Goal: Task Accomplishment & Management: Manage account settings

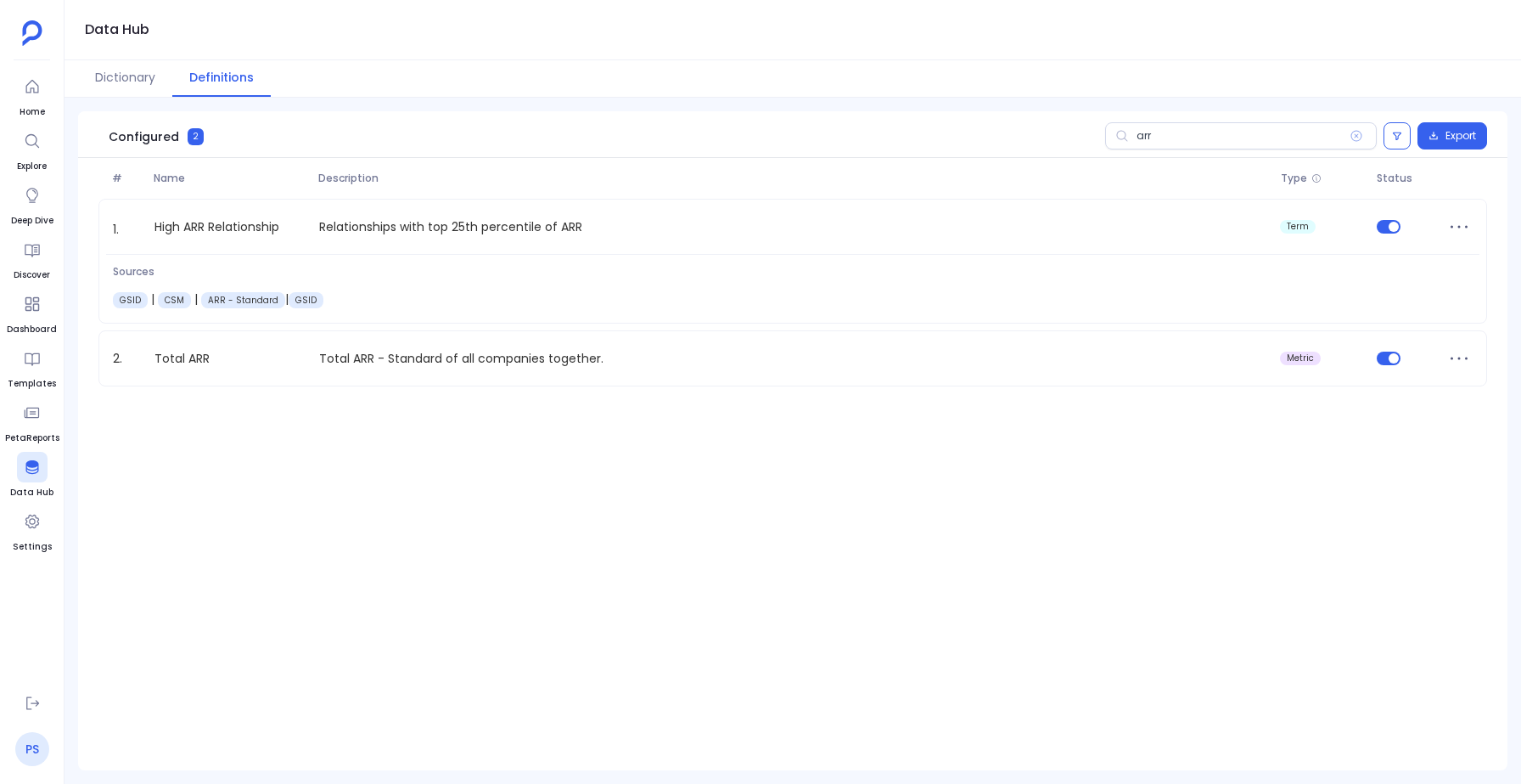
click at [30, 758] on link "PS" at bounding box center [32, 748] width 34 height 34
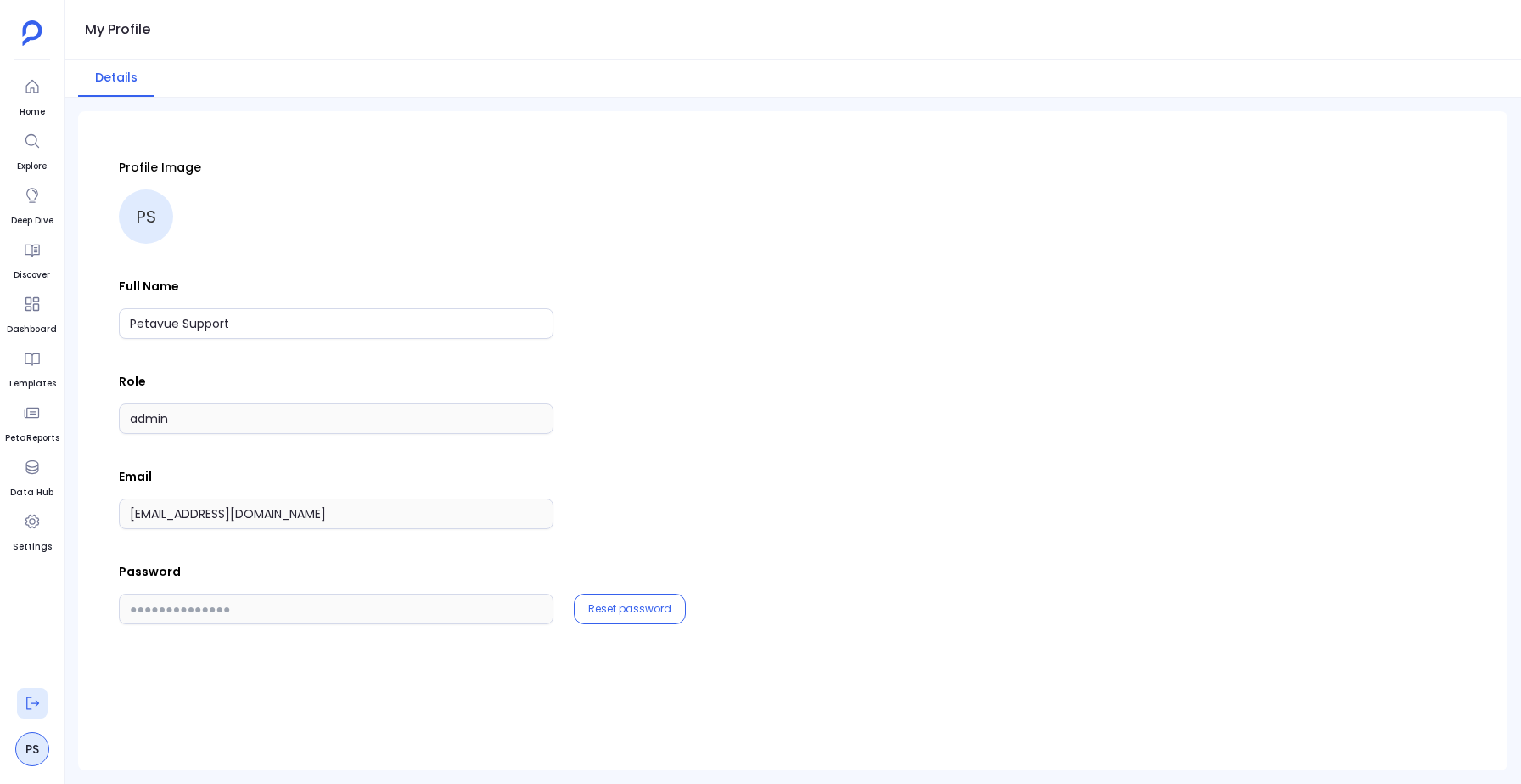
click at [25, 700] on icon at bounding box center [32, 703] width 17 height 17
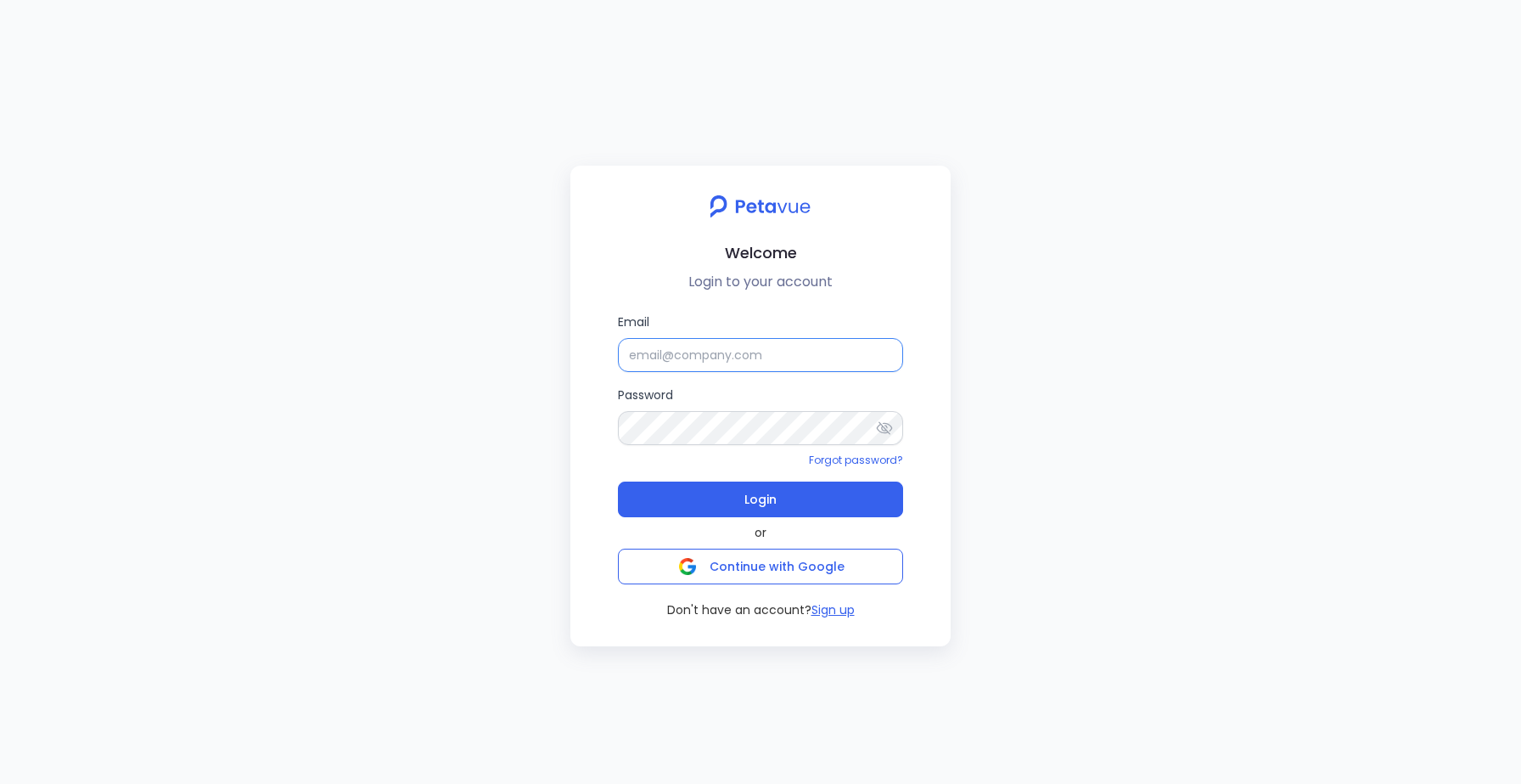
click at [757, 361] on input "Email" at bounding box center [760, 354] width 285 height 34
type input "[EMAIL_ADDRESS][DOMAIN_NAME]"
click at [886, 431] on icon at bounding box center [885, 428] width 17 height 17
click at [827, 355] on input "[EMAIL_ADDRESS][DOMAIN_NAME]" at bounding box center [760, 354] width 285 height 34
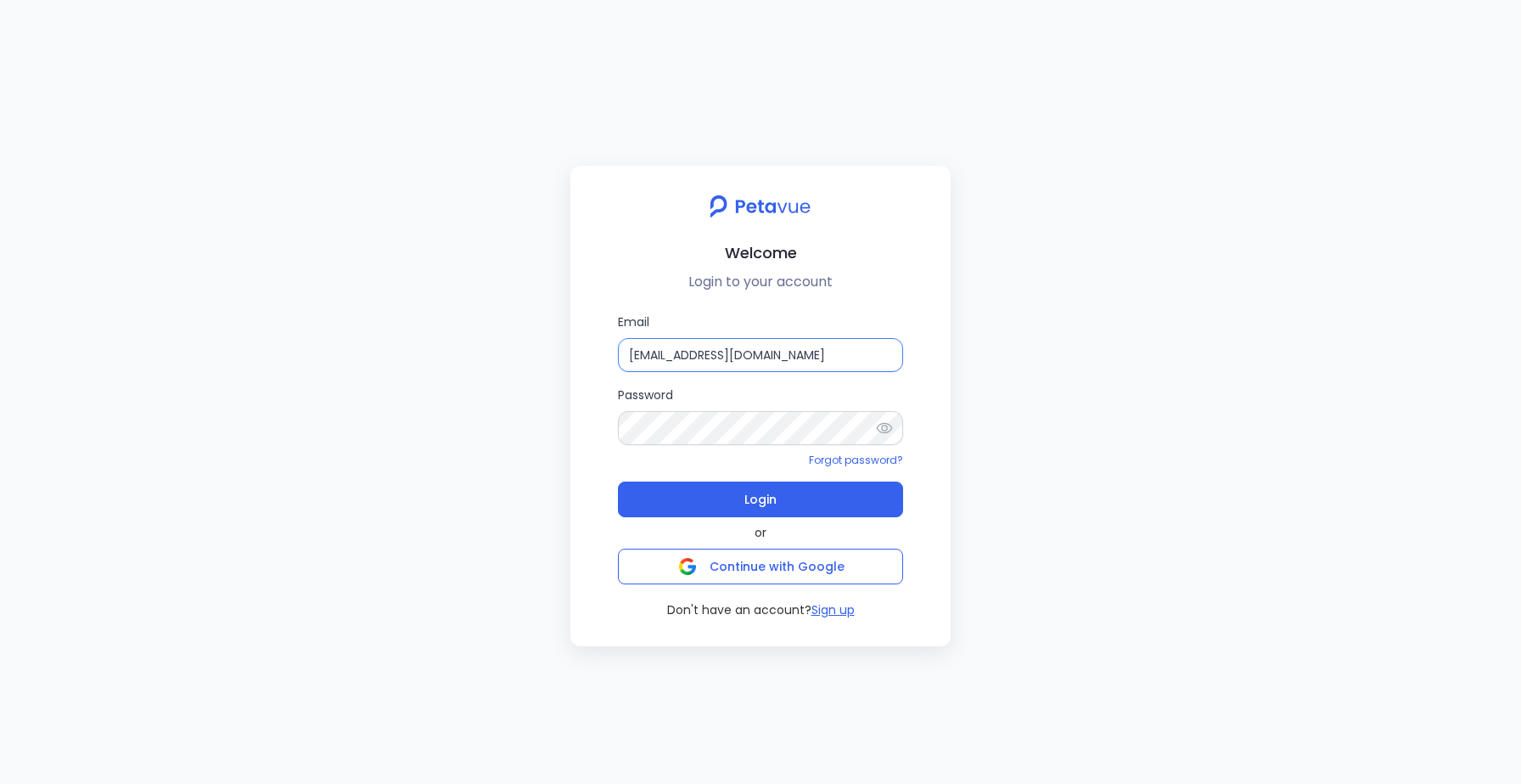
click at [827, 355] on input "[EMAIL_ADDRESS][DOMAIN_NAME]" at bounding box center [760, 354] width 285 height 34
click at [737, 504] on button "Login" at bounding box center [760, 499] width 285 height 36
